Goal: Find contact information: Obtain details needed to contact an individual or organization

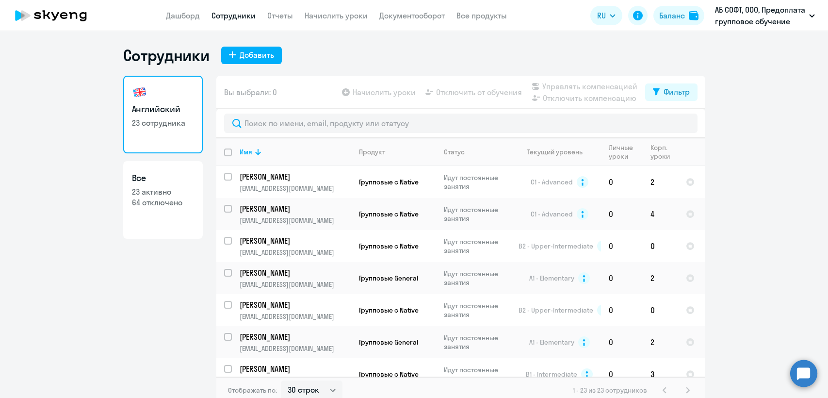
select select "30"
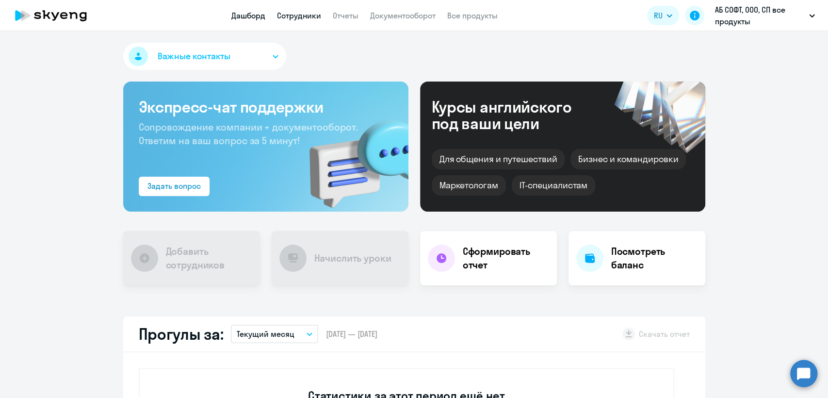
click at [301, 14] on link "Сотрудники" at bounding box center [299, 16] width 44 height 10
select select "30"
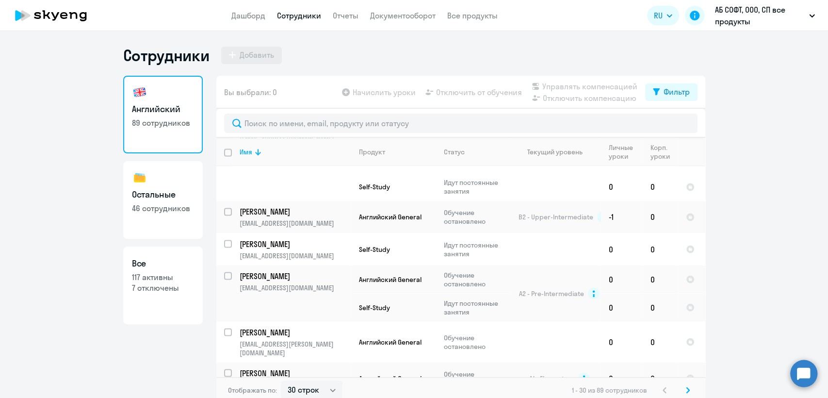
scroll to position [1145, 0]
click at [443, 218] on td "Обучение остановлено" at bounding box center [473, 216] width 75 height 32
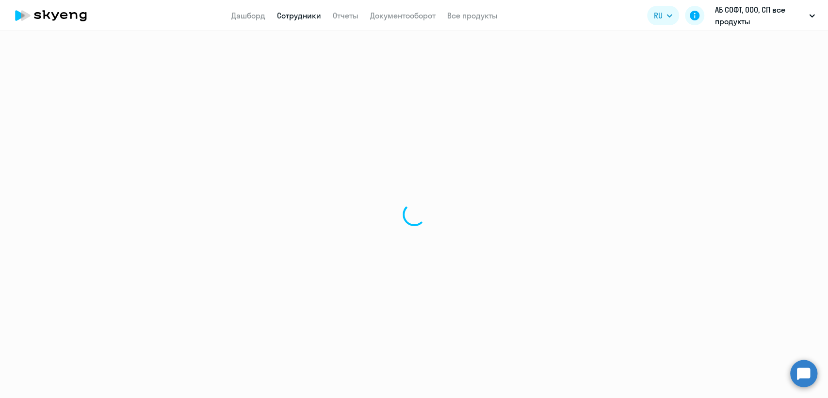
select select "english"
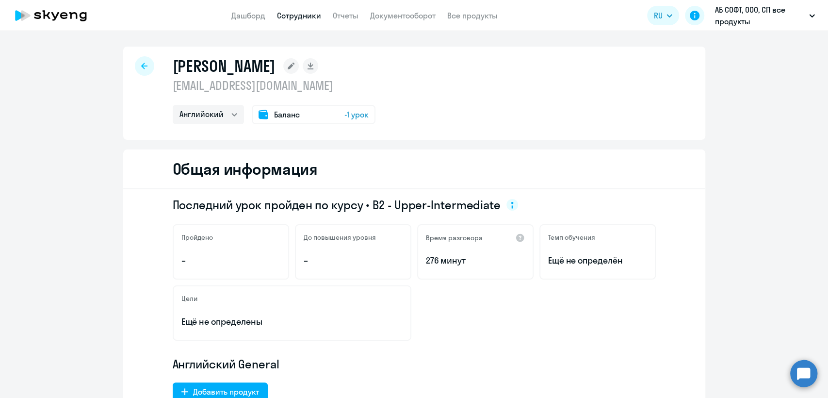
click at [254, 90] on p "[EMAIL_ADDRESS][DOMAIN_NAME]" at bounding box center [274, 86] width 203 height 16
copy p "[EMAIL_ADDRESS][DOMAIN_NAME]"
click at [283, 17] on link "Сотрудники" at bounding box center [299, 16] width 44 height 10
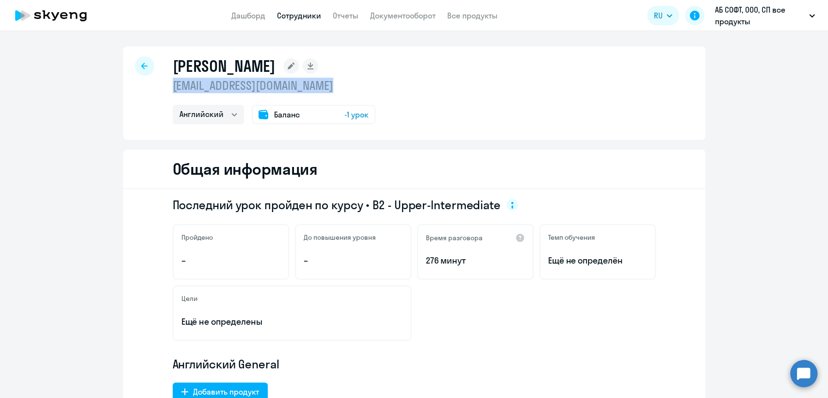
select select "30"
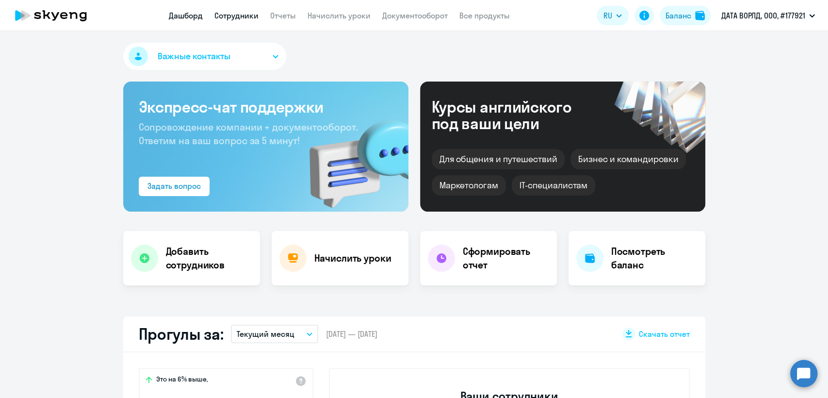
click at [227, 12] on link "Сотрудники" at bounding box center [236, 16] width 44 height 10
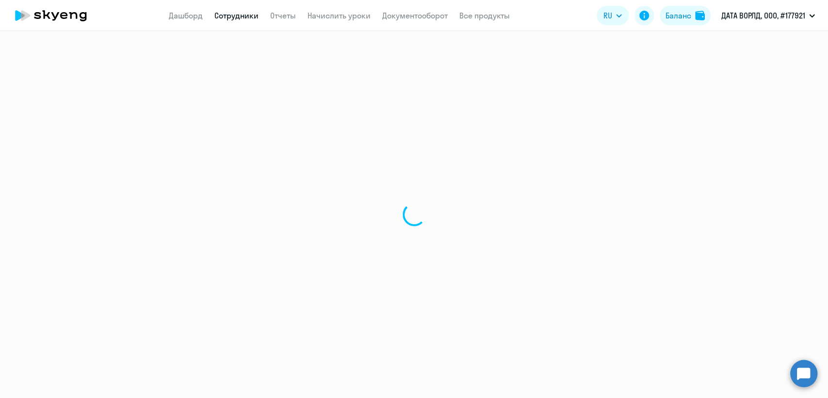
select select "30"
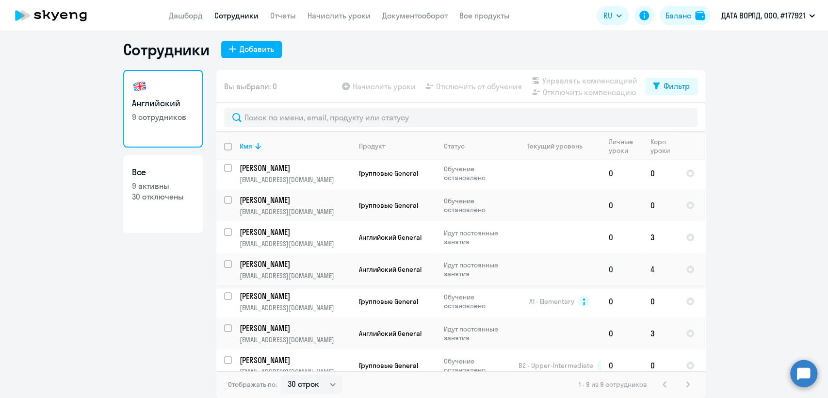
scroll to position [77, 0]
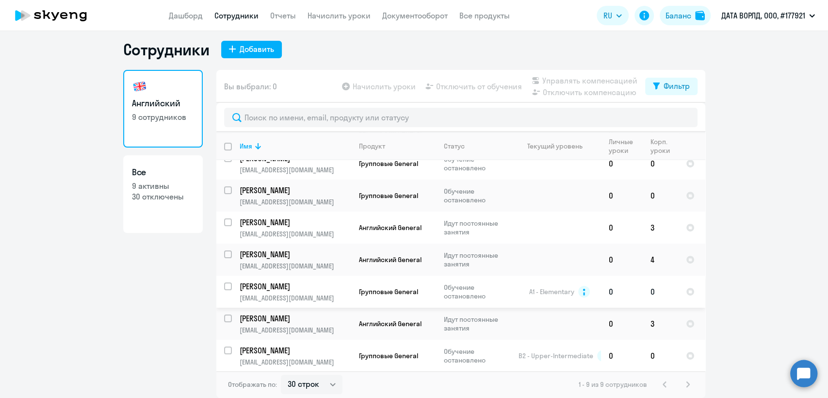
click at [444, 290] on p "Обучение остановлено" at bounding box center [477, 291] width 66 height 17
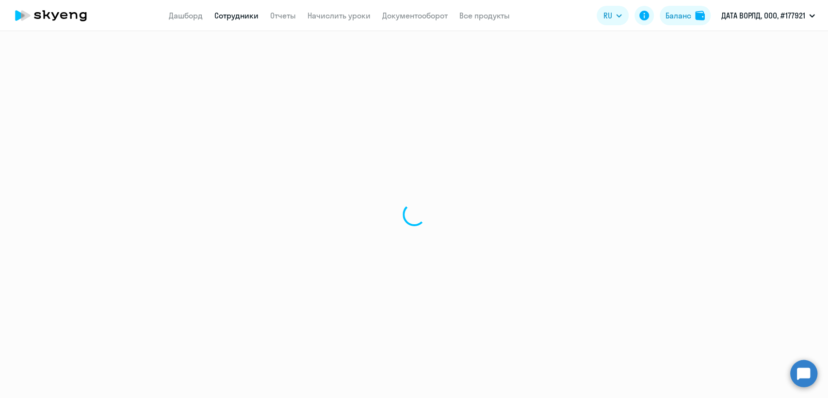
select select "english"
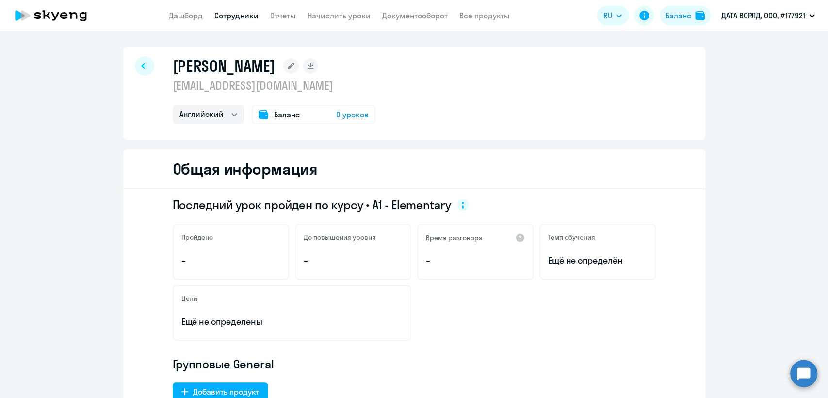
click at [273, 83] on p "drokova3352@gmail.com" at bounding box center [274, 86] width 203 height 16
copy p "drokova3352@gmail.com"
